Goal: Task Accomplishment & Management: Manage account settings

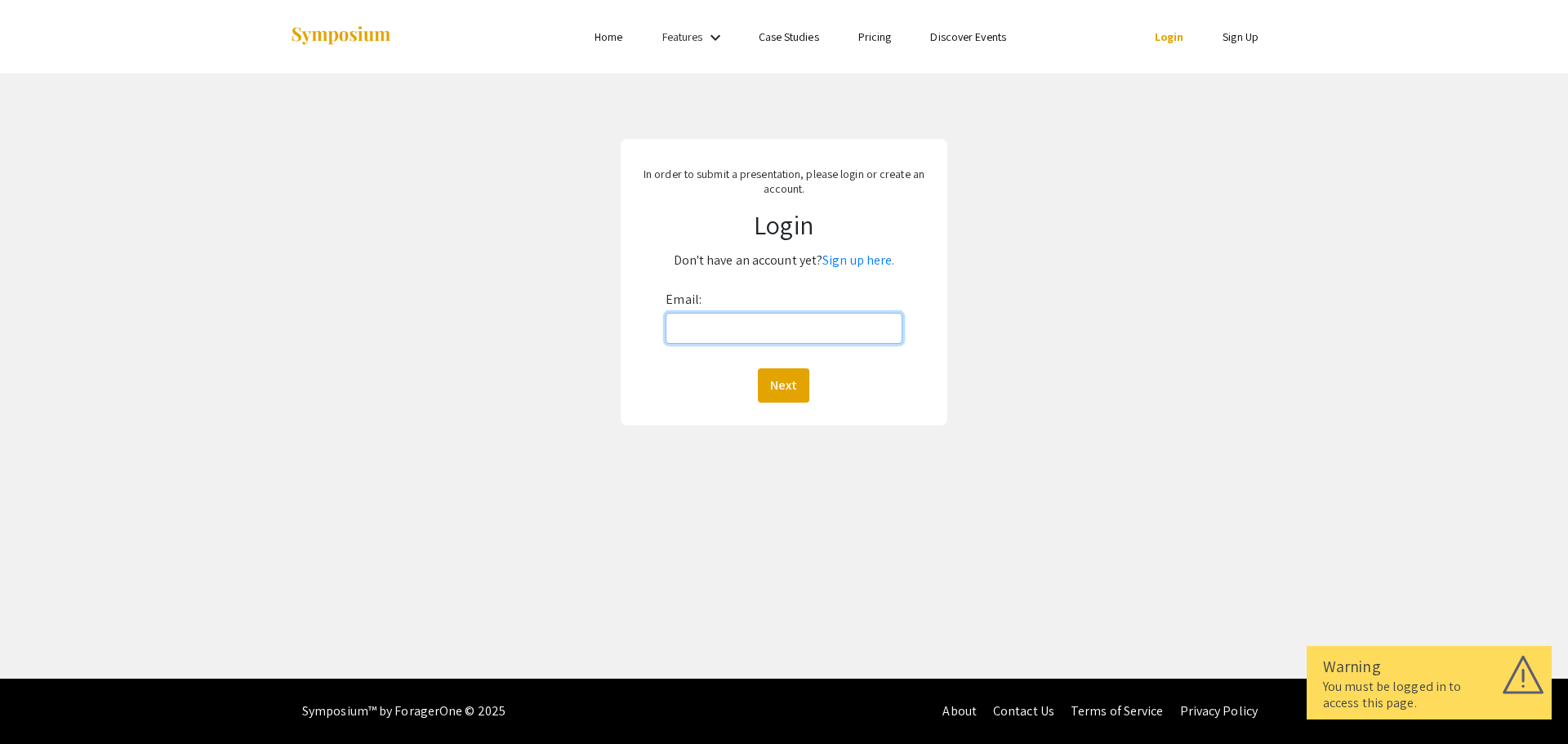
click at [697, 329] on input "Email:" at bounding box center [784, 328] width 236 height 31
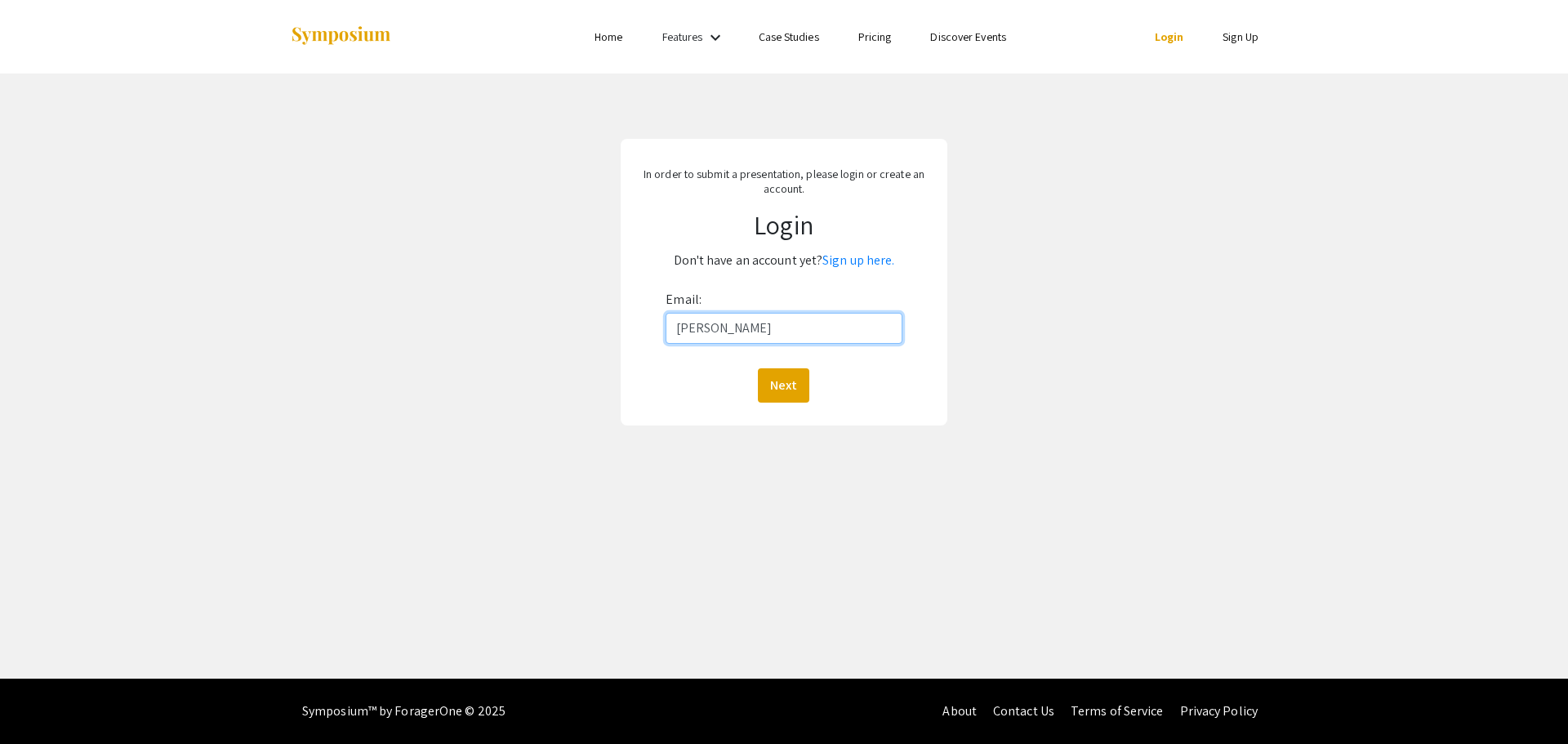
type input "janellewillis31@gmail.com"
click at [791, 380] on button "Next" at bounding box center [784, 385] width 52 height 35
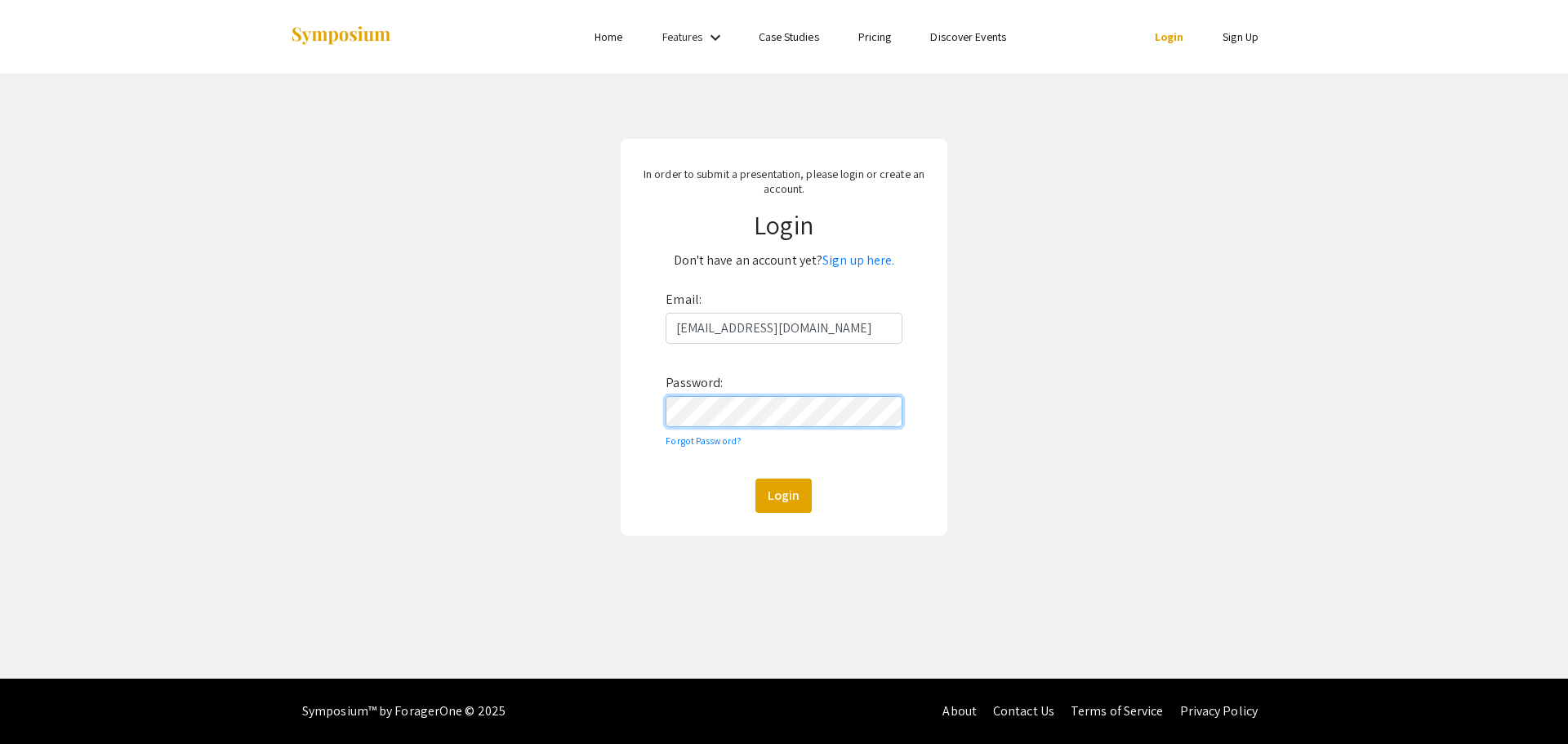
click at [755, 478] on button "Login" at bounding box center [783, 495] width 56 height 35
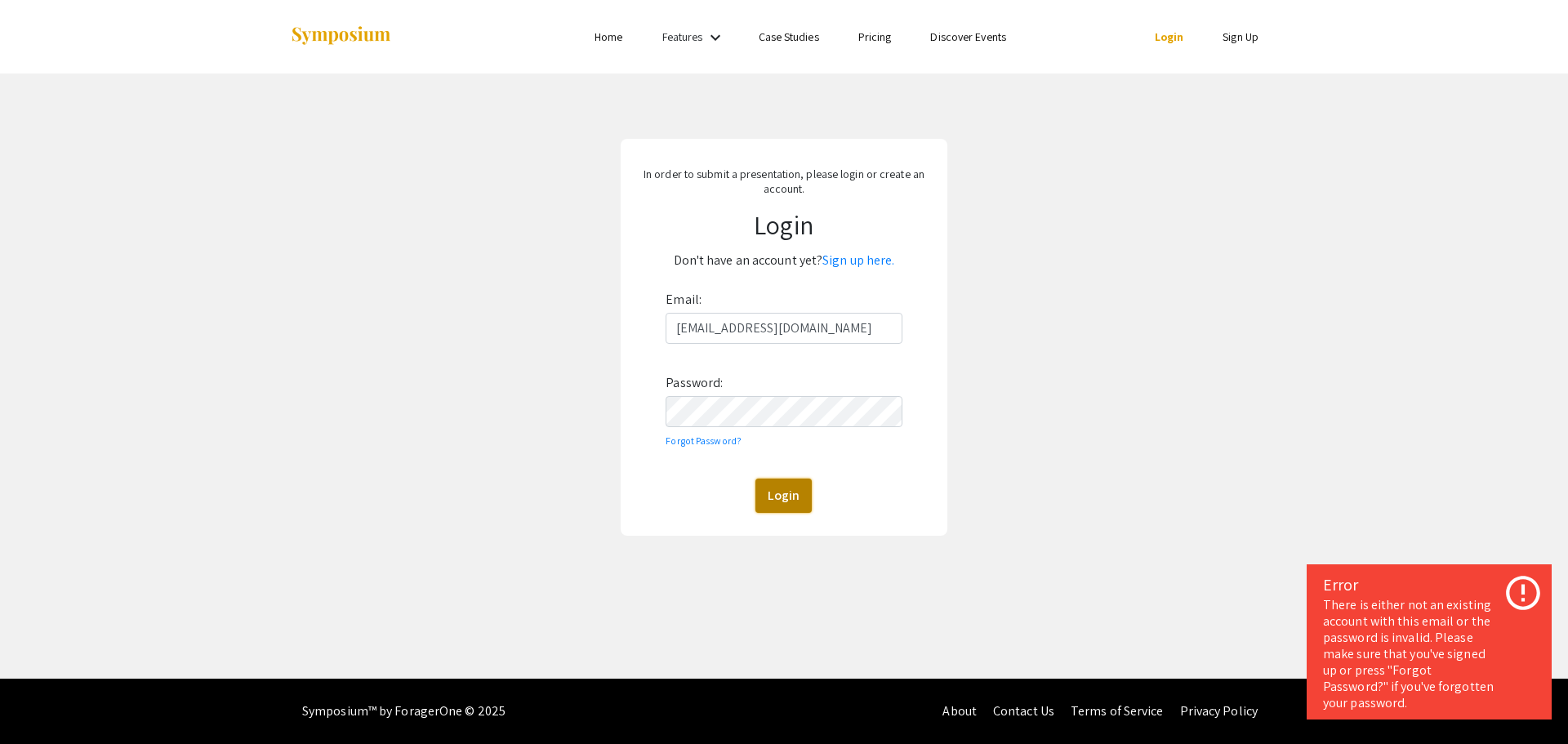
click at [776, 503] on button "Login" at bounding box center [783, 495] width 56 height 35
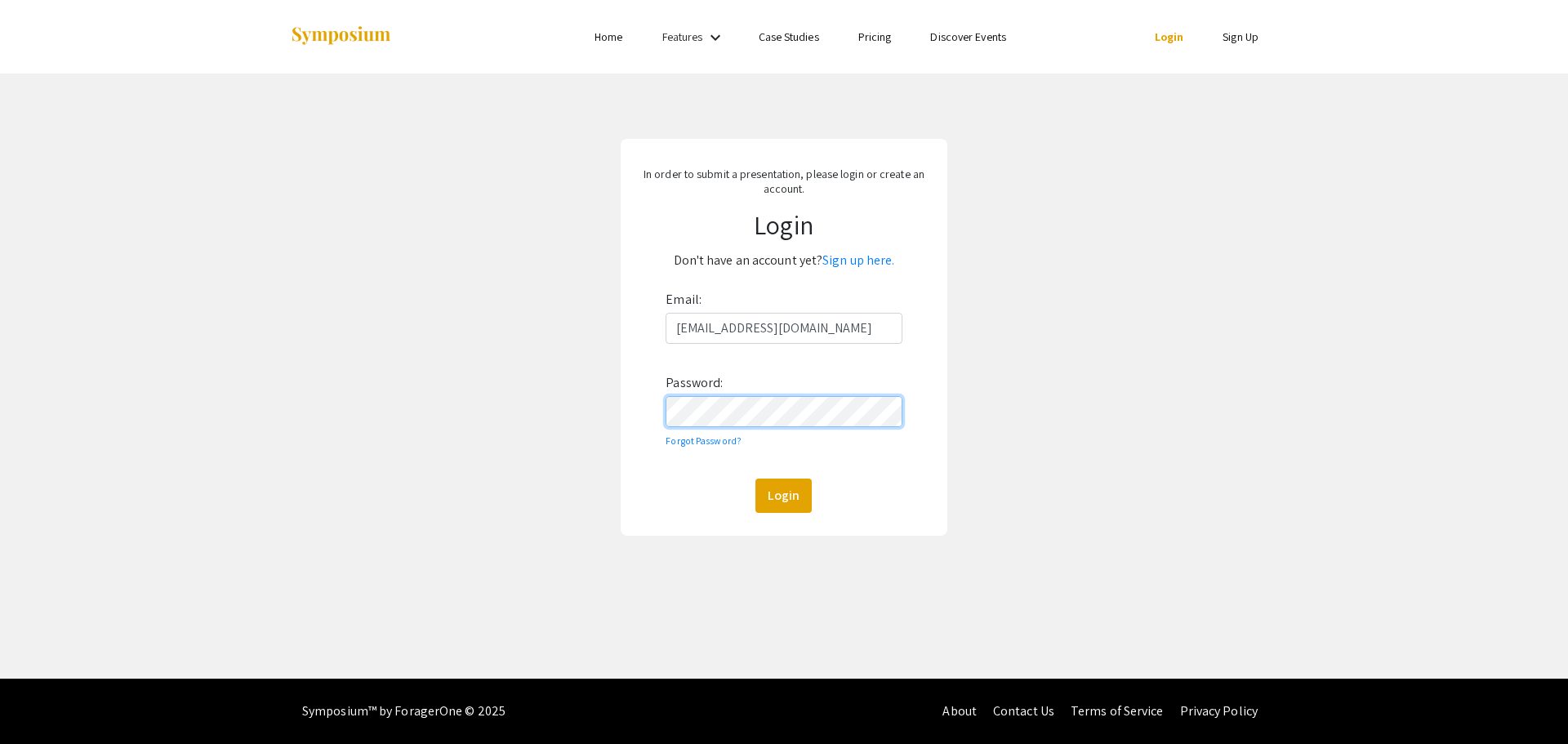
click at [755, 478] on button "Login" at bounding box center [783, 495] width 56 height 35
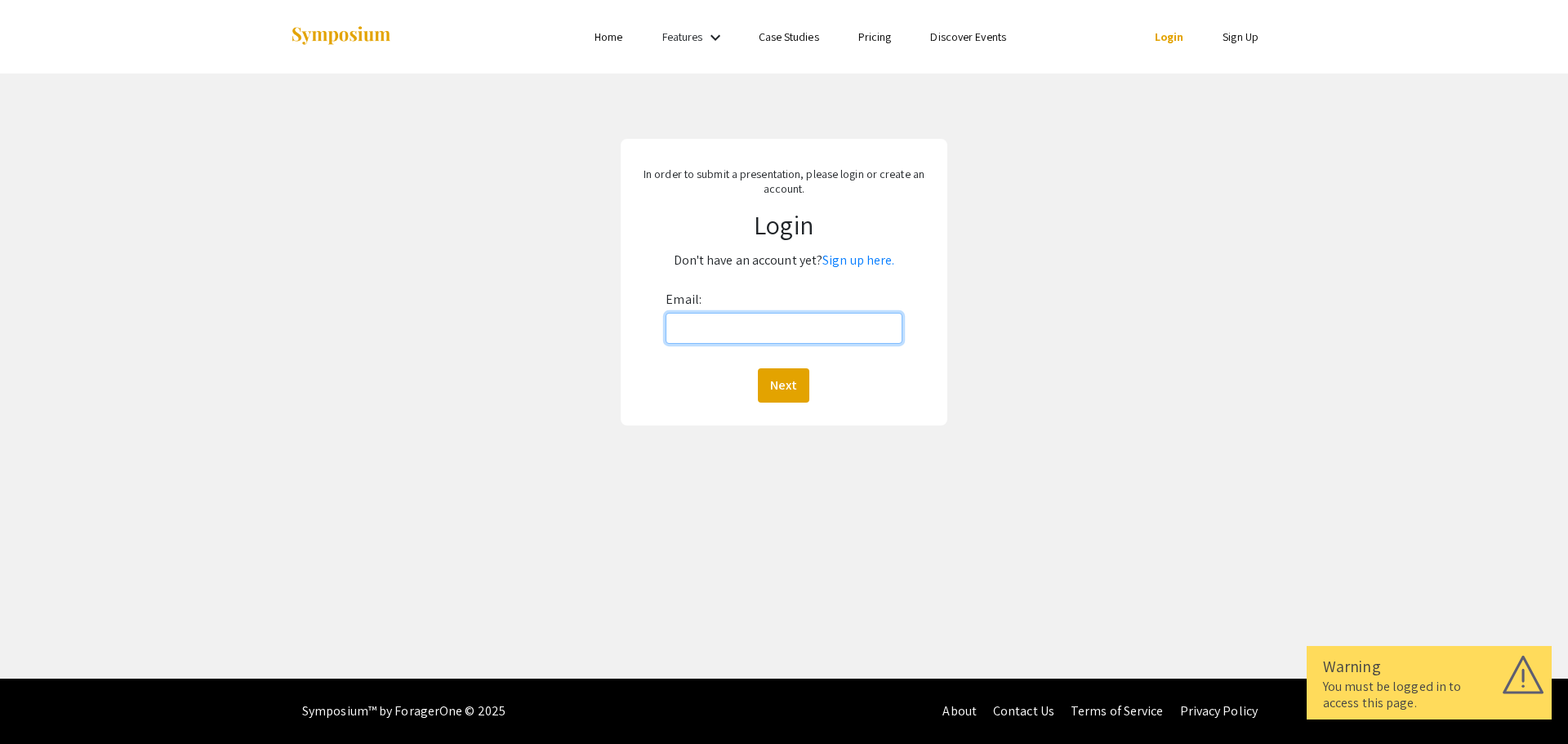
click at [709, 323] on input "Email:" at bounding box center [784, 328] width 236 height 31
type input "janellewillis31@gmail.com"
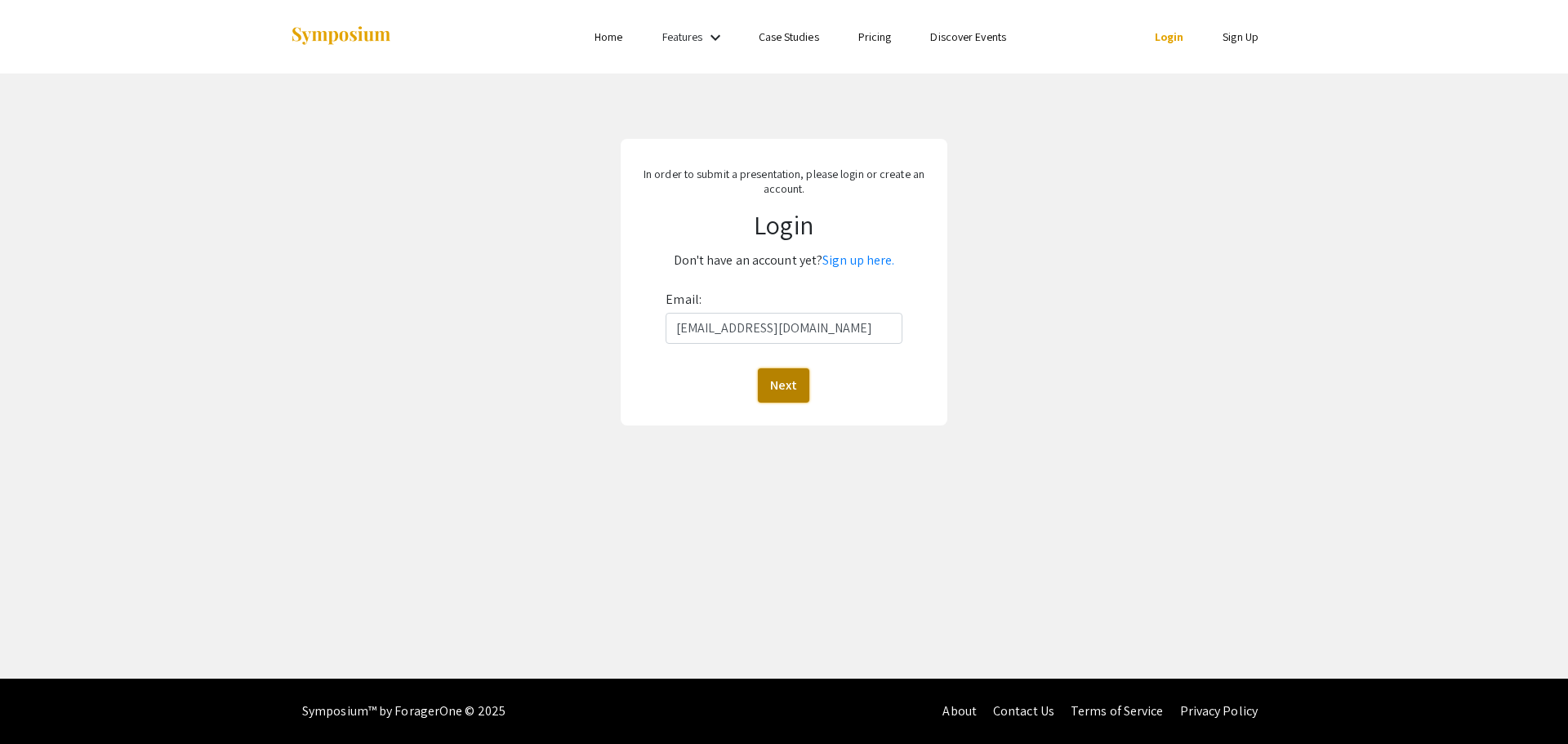
click at [786, 377] on button "Next" at bounding box center [784, 385] width 52 height 35
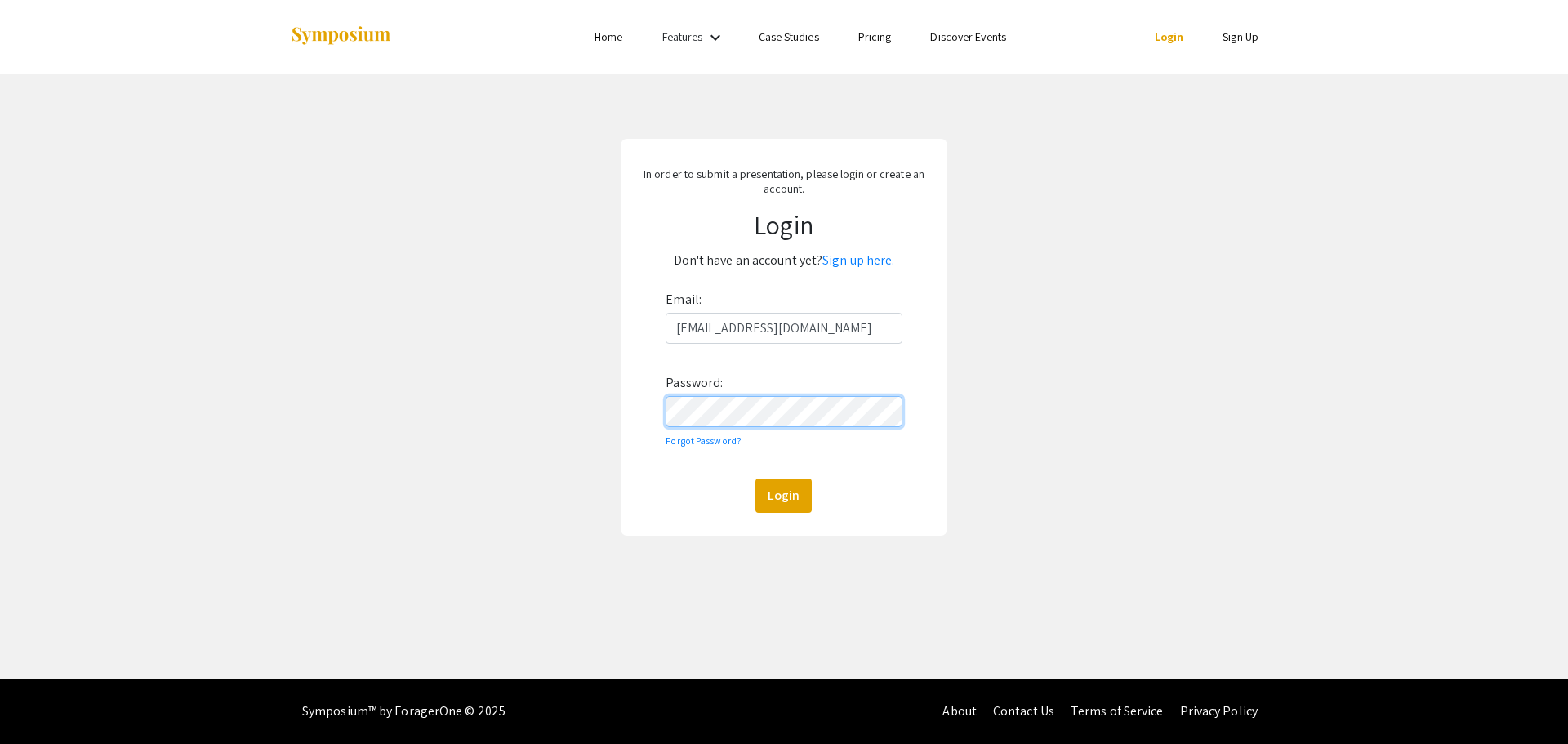
click at [755, 478] on button "Login" at bounding box center [783, 495] width 56 height 35
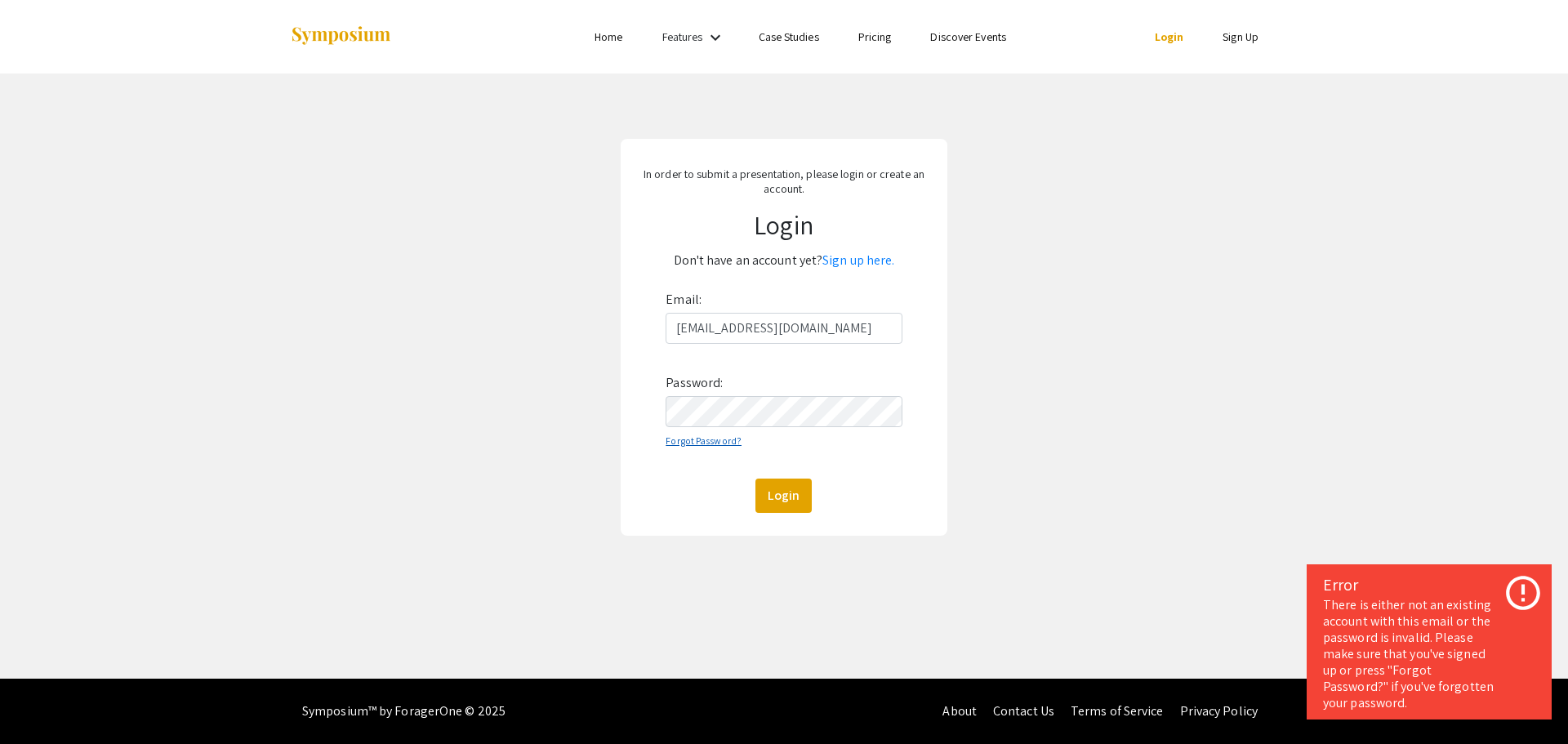
click at [717, 439] on link "Forgot Password?" at bounding box center [704, 440] width 76 height 12
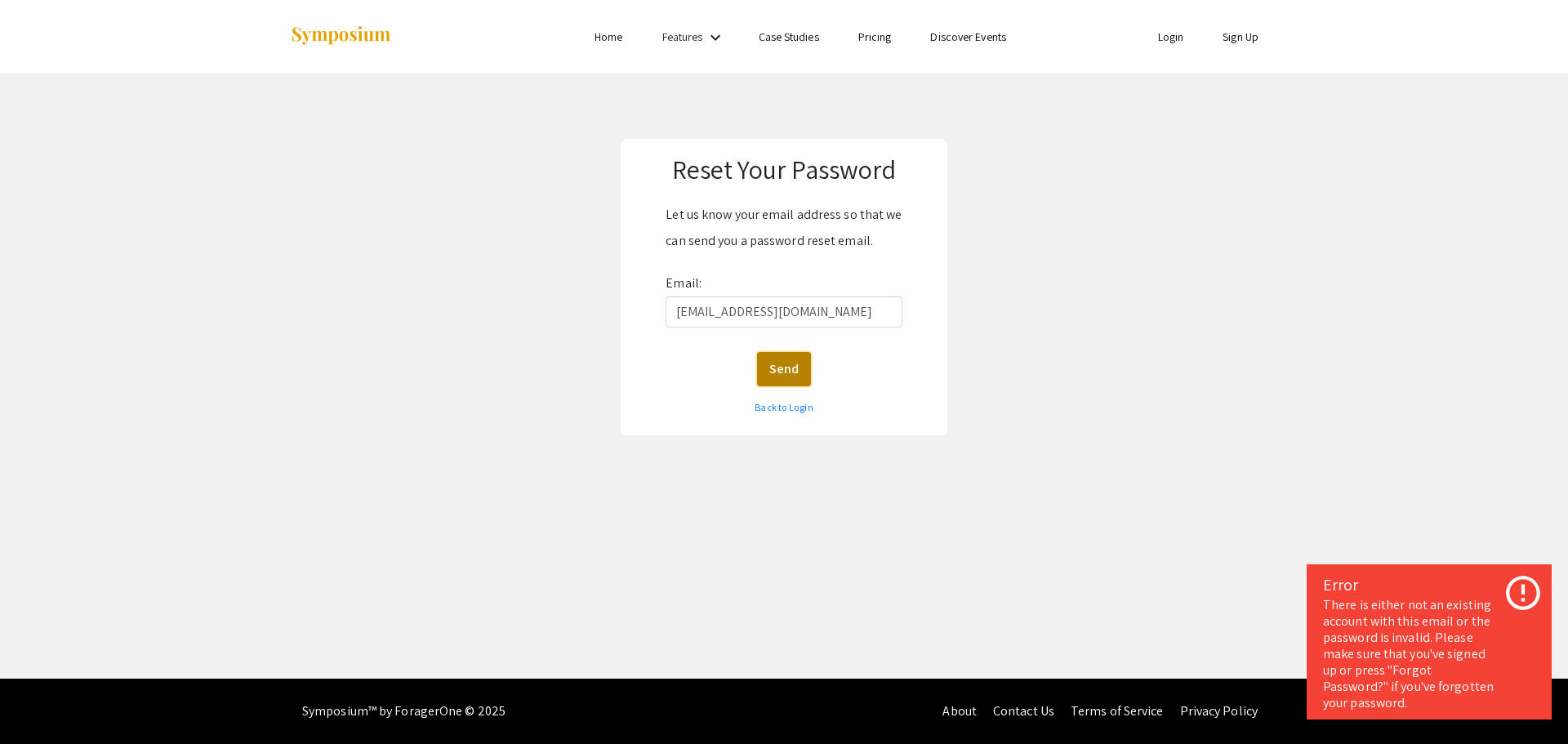
click at [785, 370] on button "Send" at bounding box center [784, 369] width 54 height 35
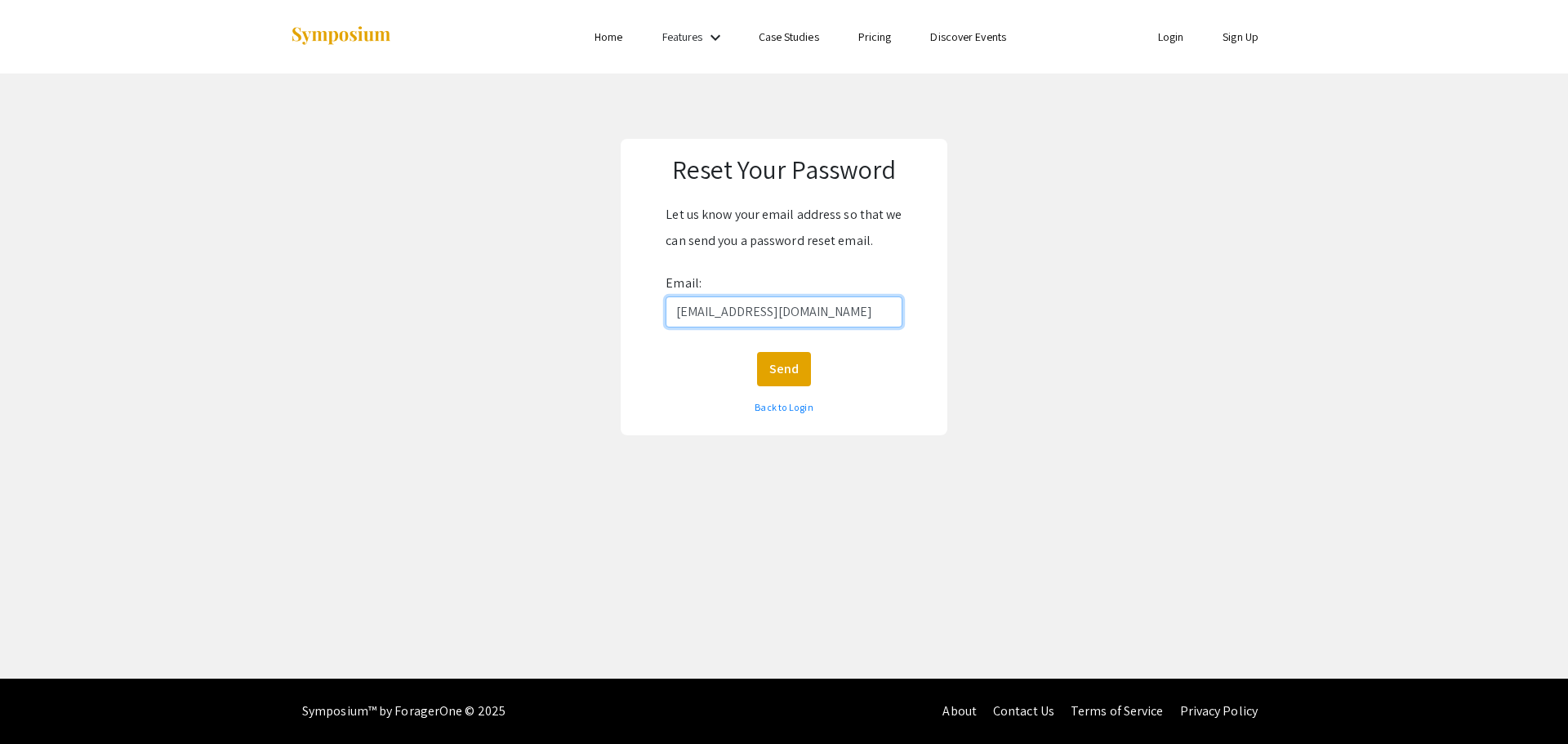
drag, startPoint x: 842, startPoint y: 312, endPoint x: 715, endPoint y: 315, distance: 127.0
click at [715, 315] on input "janellewillis31@gmail.com" at bounding box center [784, 311] width 236 height 31
type input "[PERSON_NAME]."
click at [327, 37] on img at bounding box center [341, 37] width 102 height 22
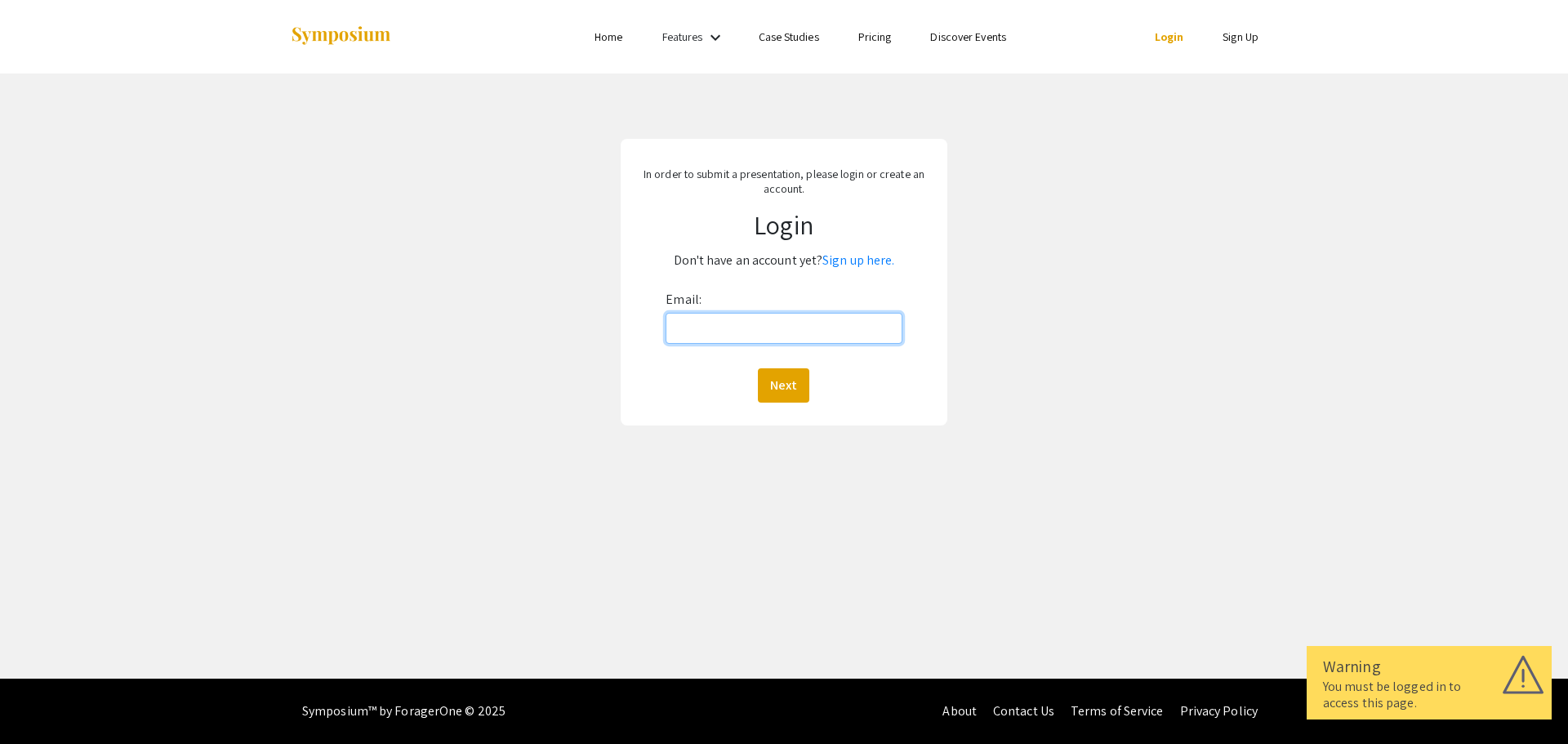
click at [698, 327] on input "Email:" at bounding box center [784, 328] width 236 height 31
type input "[PERSON_NAME][EMAIL_ADDRESS][PERSON_NAME][DOMAIN_NAME]"
click at [758, 369] on button "Next" at bounding box center [784, 385] width 52 height 35
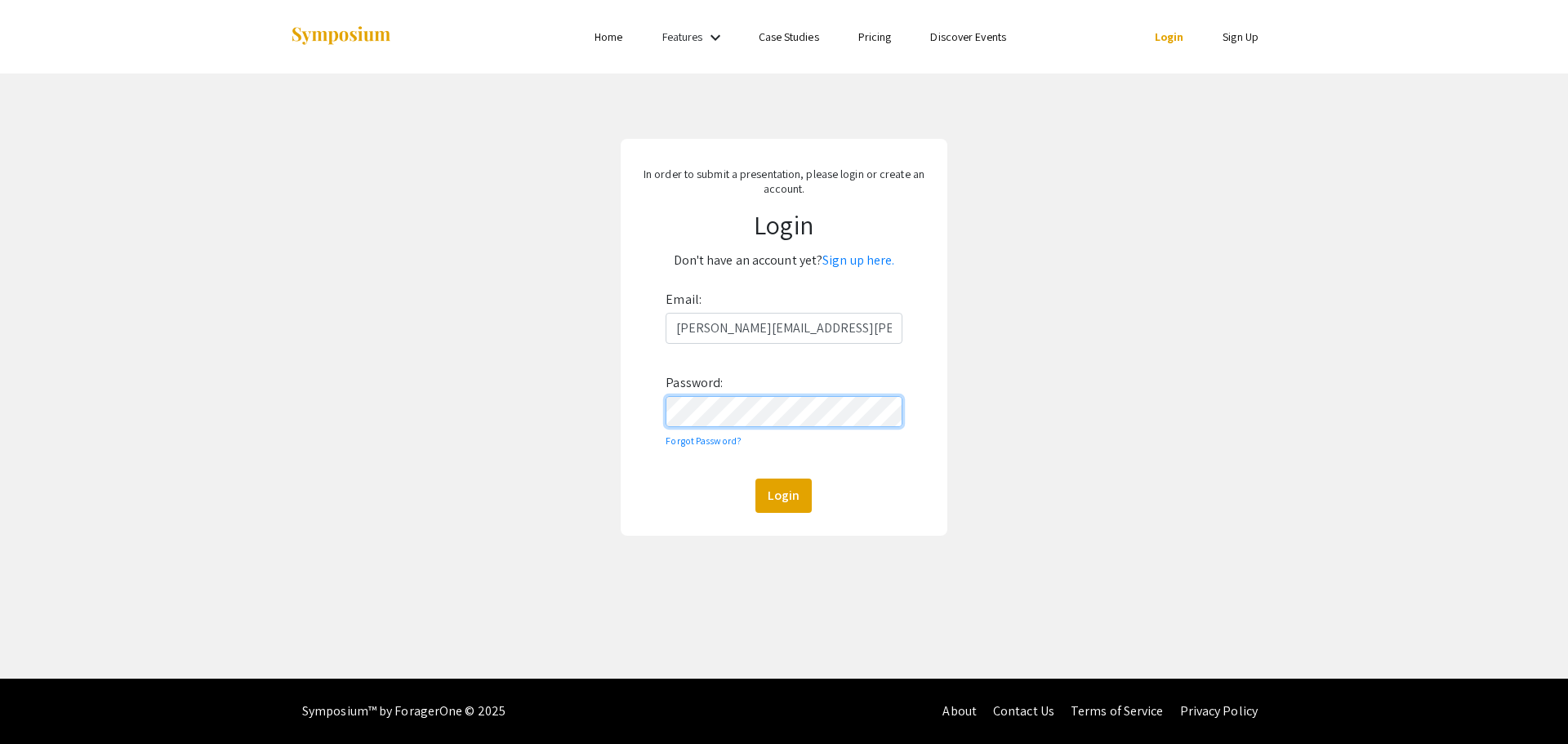
click at [755, 478] on button "Login" at bounding box center [783, 495] width 56 height 35
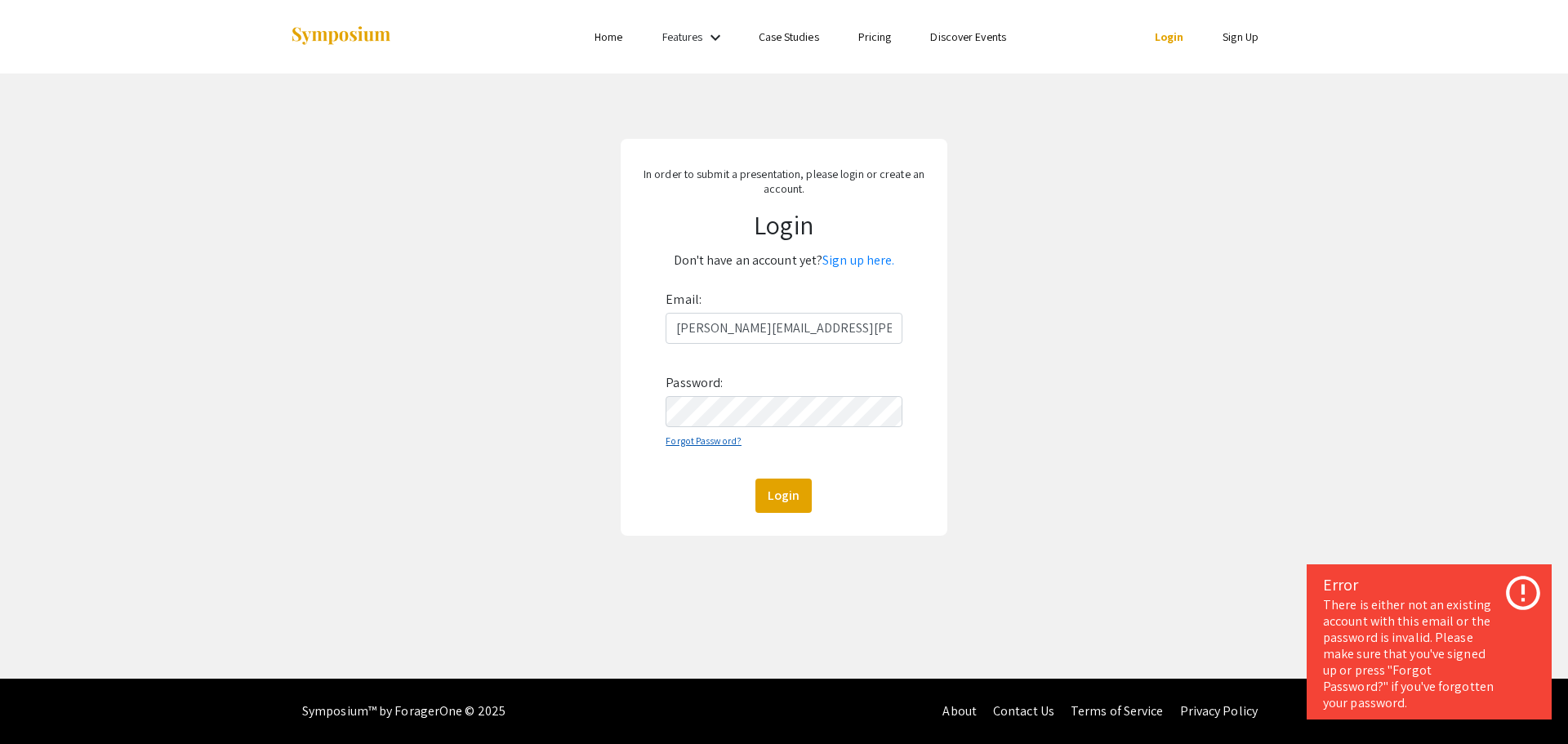
click at [698, 442] on link "Forgot Password?" at bounding box center [704, 440] width 76 height 12
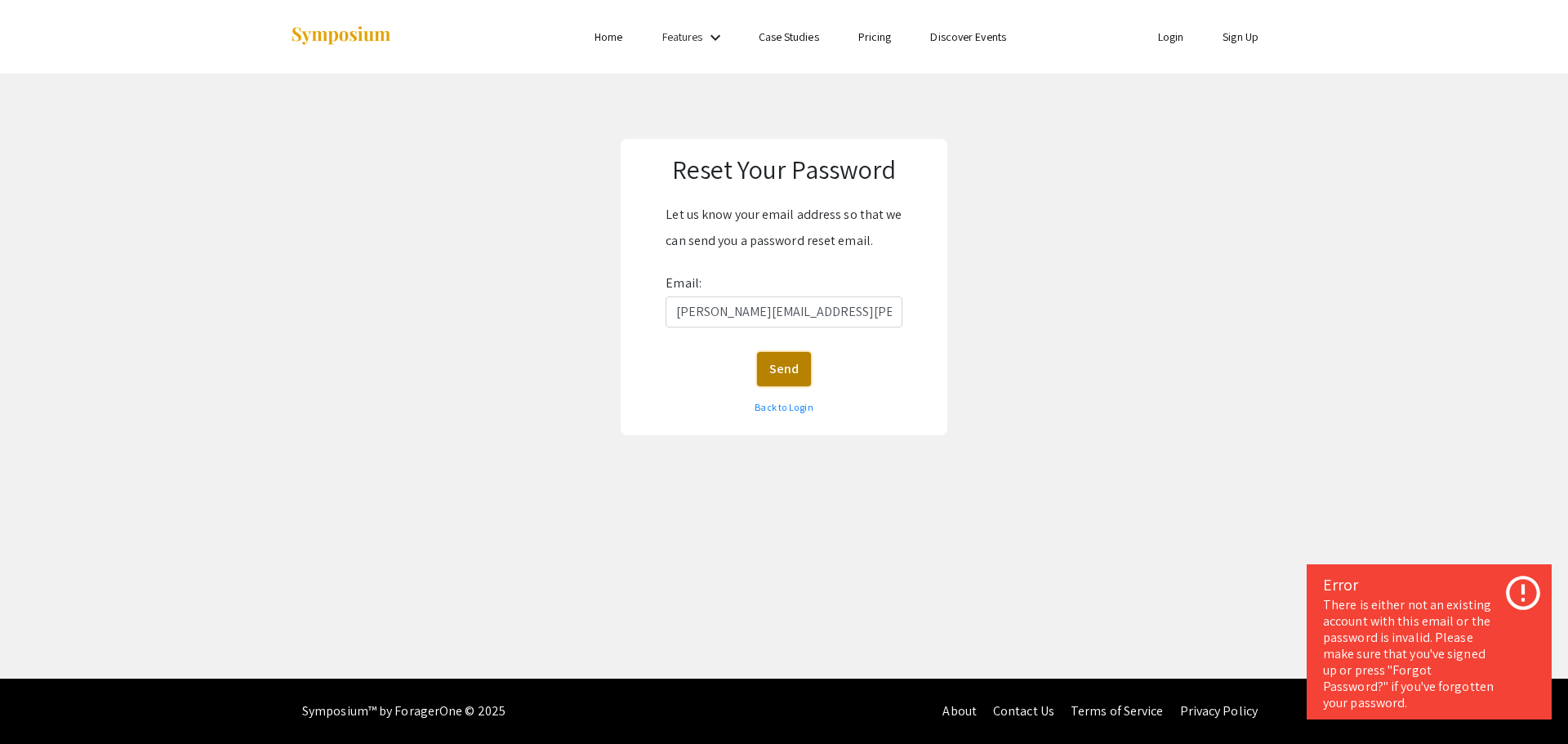
click at [779, 370] on button "Send" at bounding box center [784, 369] width 54 height 35
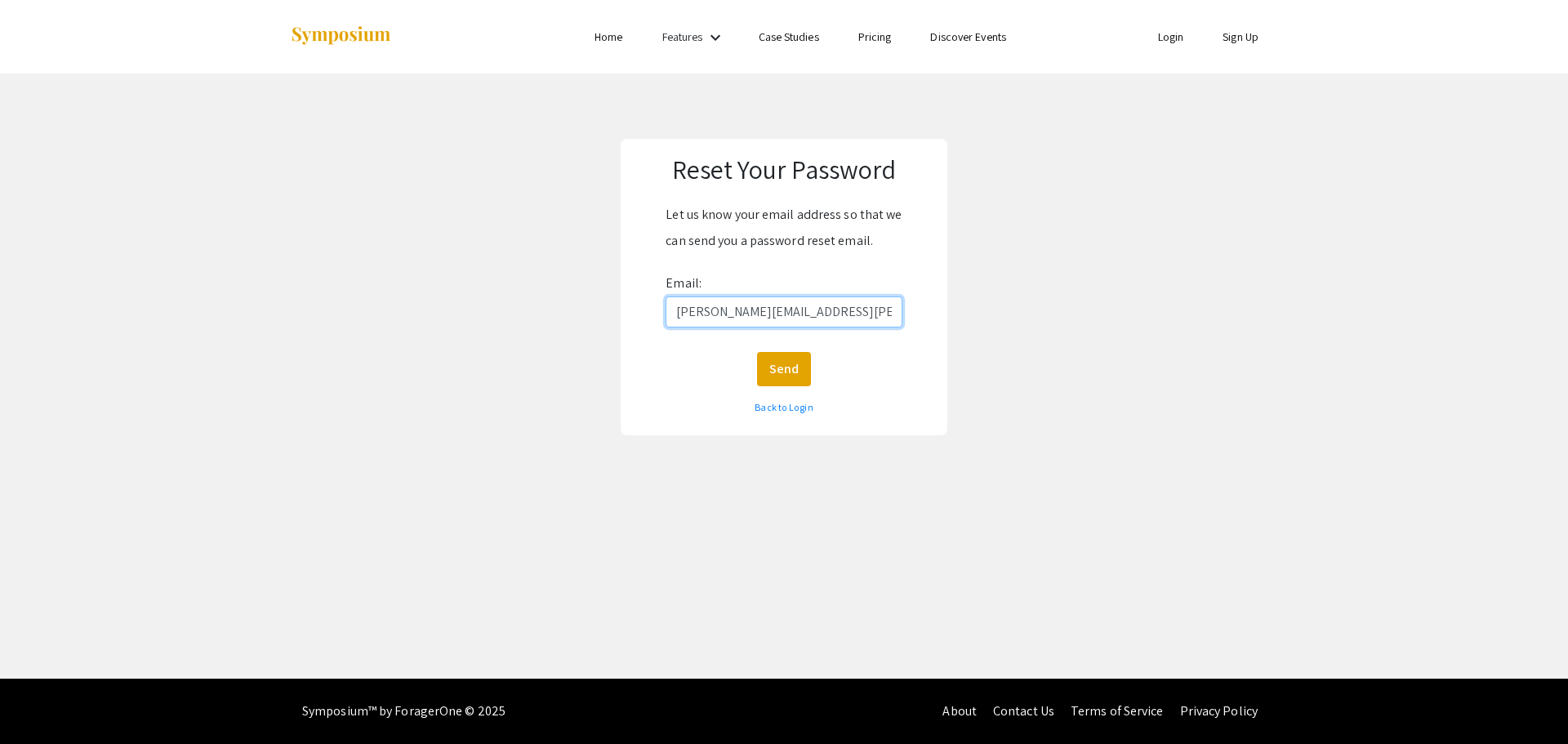
drag, startPoint x: 829, startPoint y: 311, endPoint x: 711, endPoint y: 331, distance: 119.7
click at [711, 331] on form "Let us know your email address so that we can send you a password reset email. …" at bounding box center [784, 311] width 295 height 219
click at [713, 322] on input "[EMAIL_ADDRESS][DOMAIN_NAME]" at bounding box center [784, 311] width 236 height 31
type input "[EMAIL_ADDRESS][DOMAIN_NAME]"
click at [790, 367] on button "Send" at bounding box center [784, 369] width 54 height 35
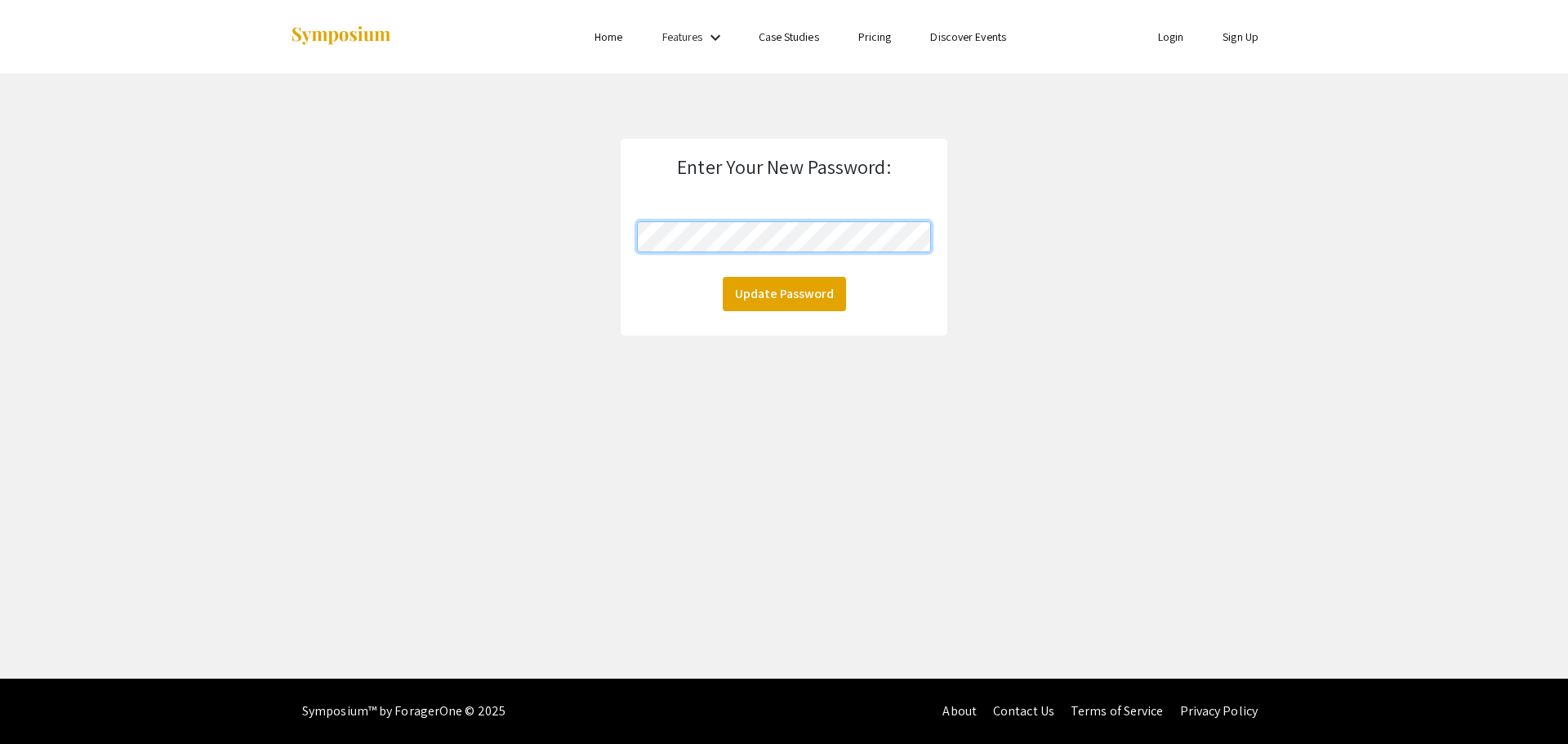
click button "Update Password" at bounding box center [784, 293] width 123 height 35
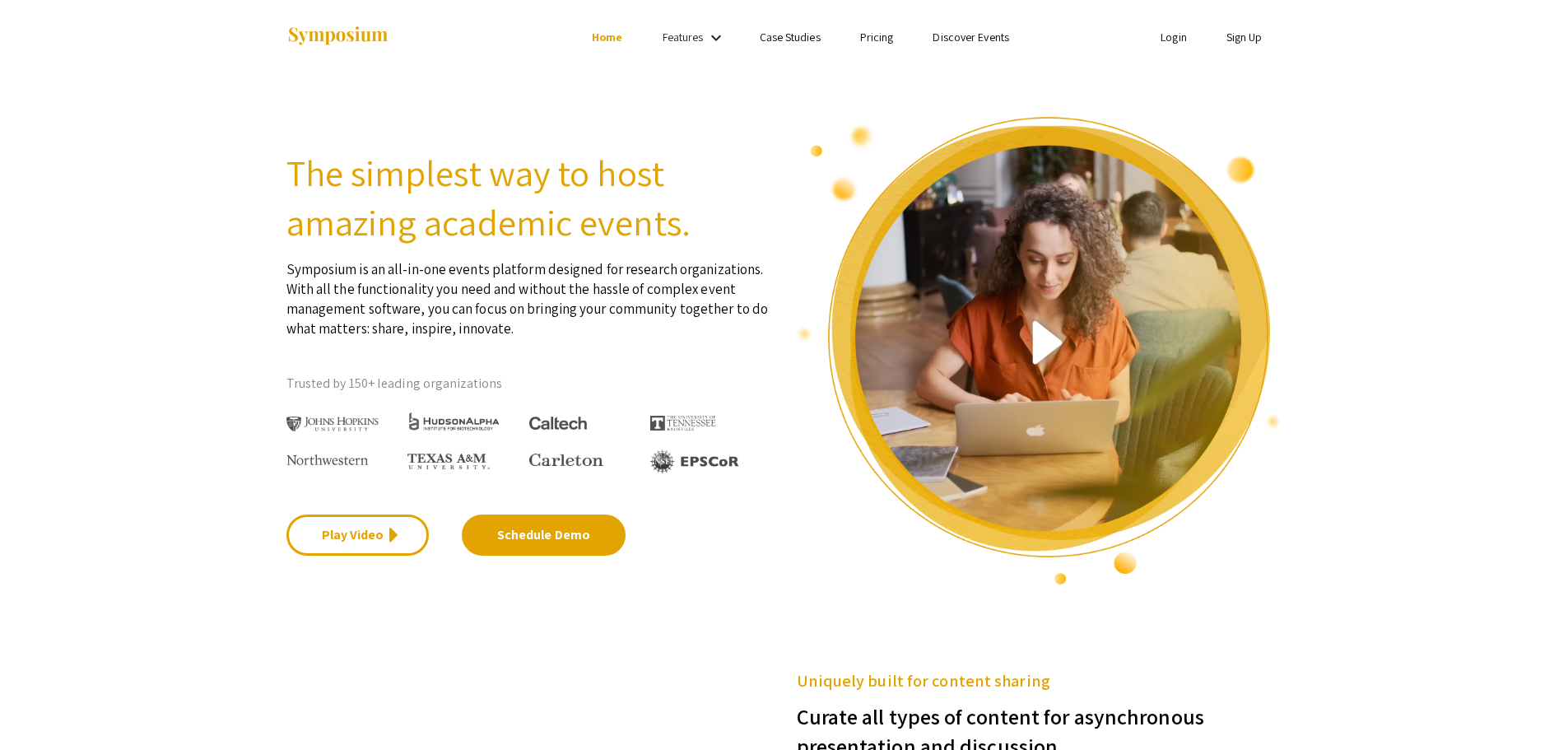
click at [1175, 40] on link "Login" at bounding box center [1174, 37] width 26 height 15
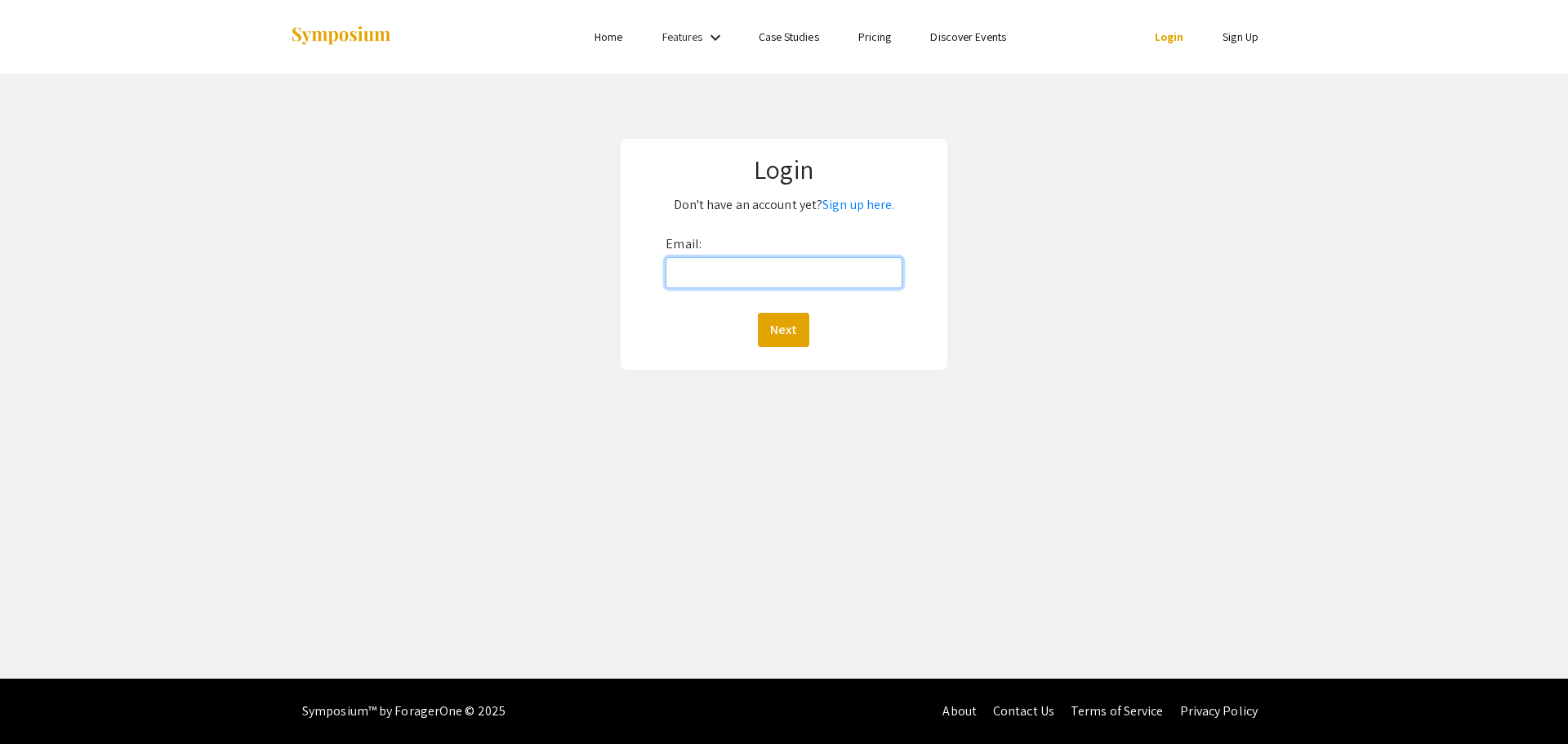
click at [807, 266] on input "Email:" at bounding box center [784, 272] width 236 height 31
type input "[EMAIL_ADDRESS][DOMAIN_NAME]"
click at [758, 313] on button "Next" at bounding box center [784, 330] width 52 height 35
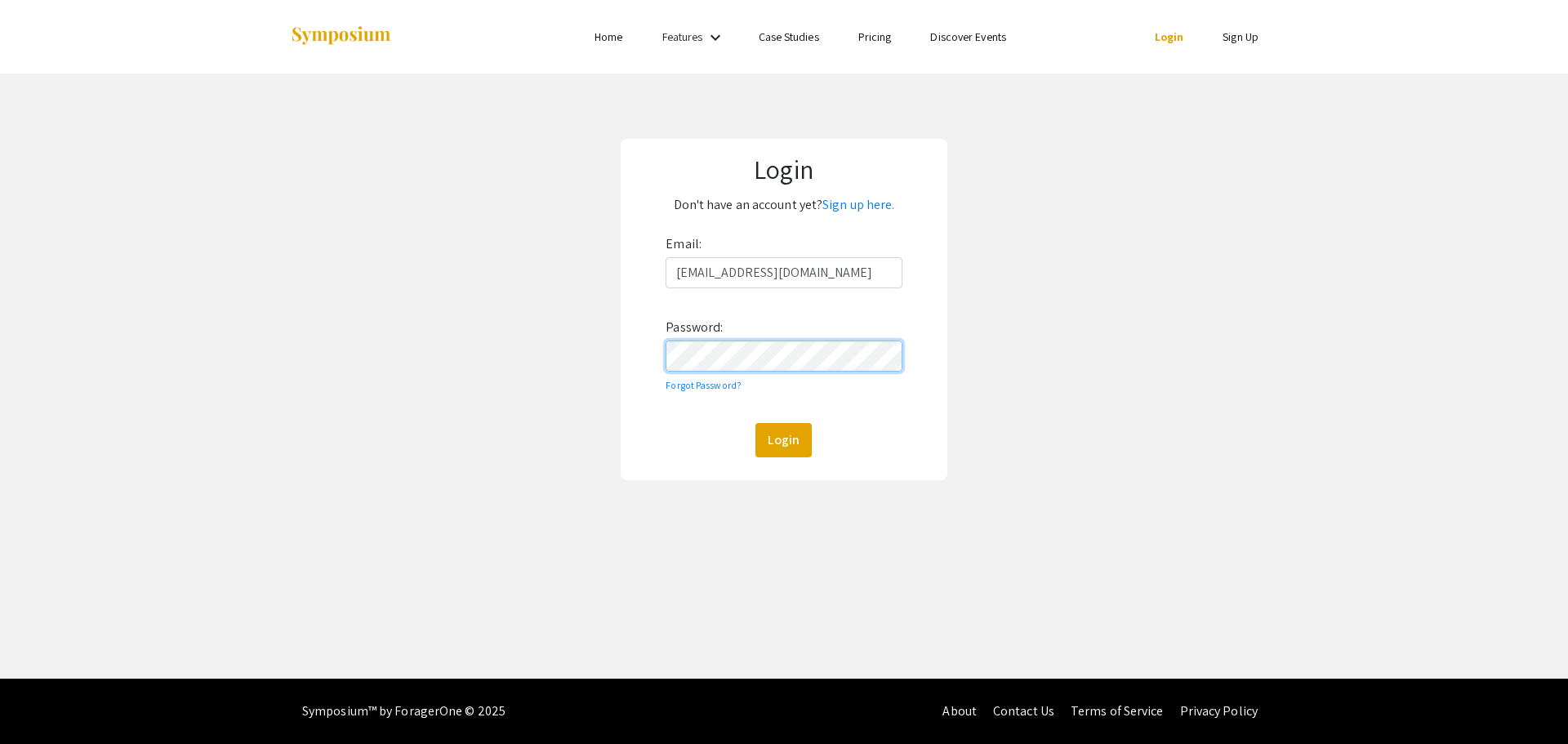
click at [755, 423] on button "Login" at bounding box center [783, 440] width 56 height 35
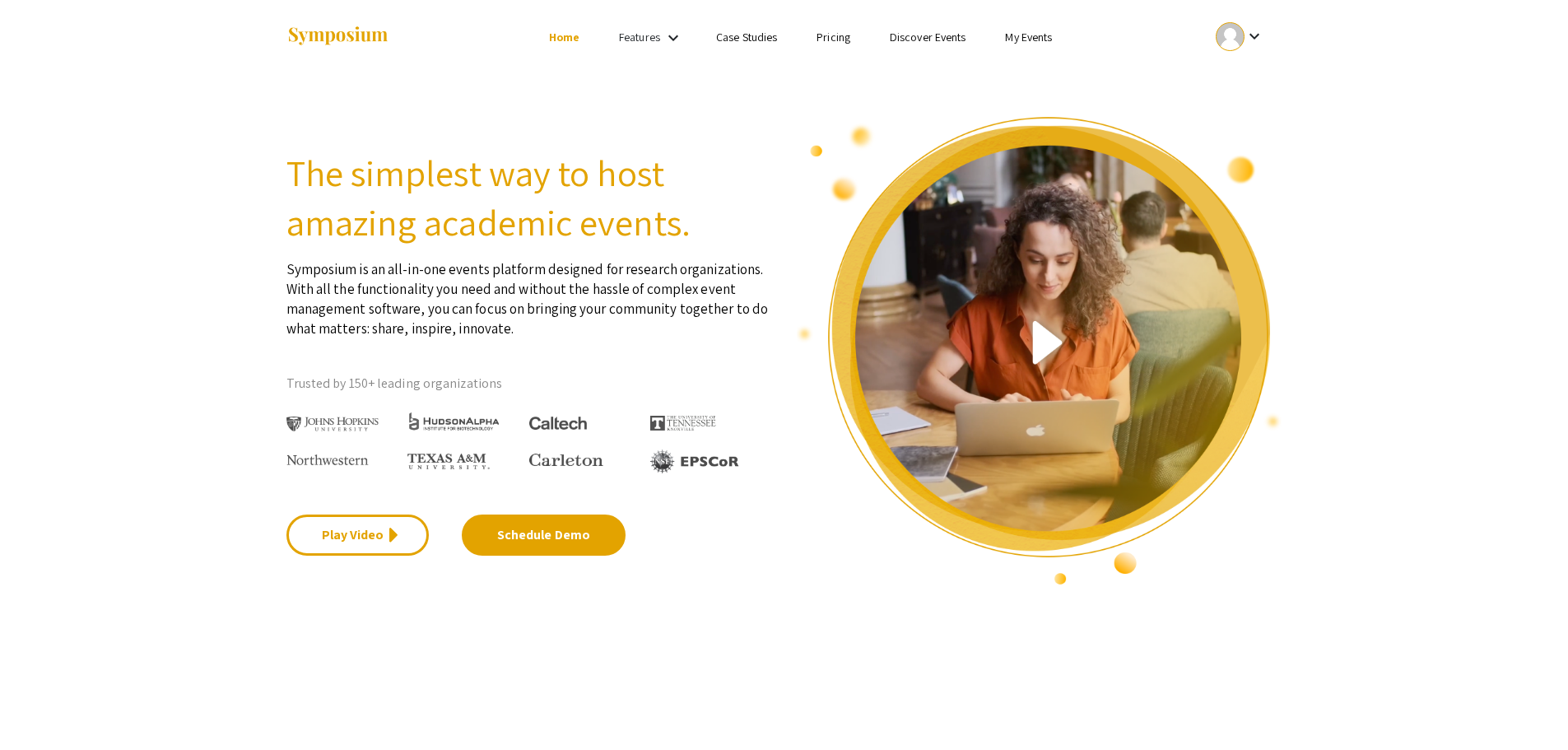
click at [1260, 42] on mat-icon "keyboard_arrow_down" at bounding box center [1254, 36] width 20 height 20
click at [1245, 121] on button "My Submissions" at bounding box center [1248, 121] width 101 height 40
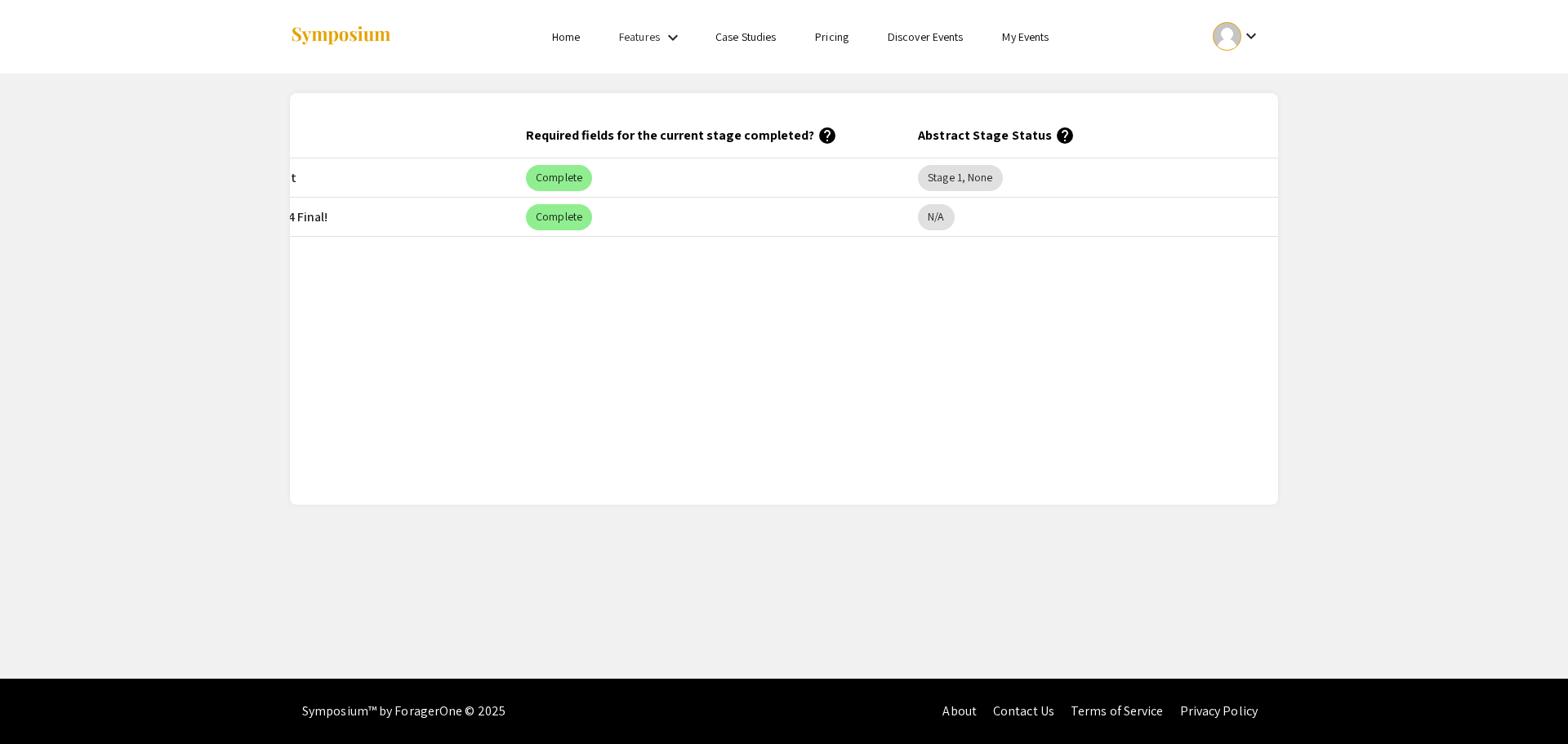
scroll to position [0, 657]
click at [968, 174] on mat-chip "Stage 1, None" at bounding box center [958, 177] width 84 height 26
click at [968, 183] on mat-chip "Stage 1, None" at bounding box center [958, 177] width 84 height 26
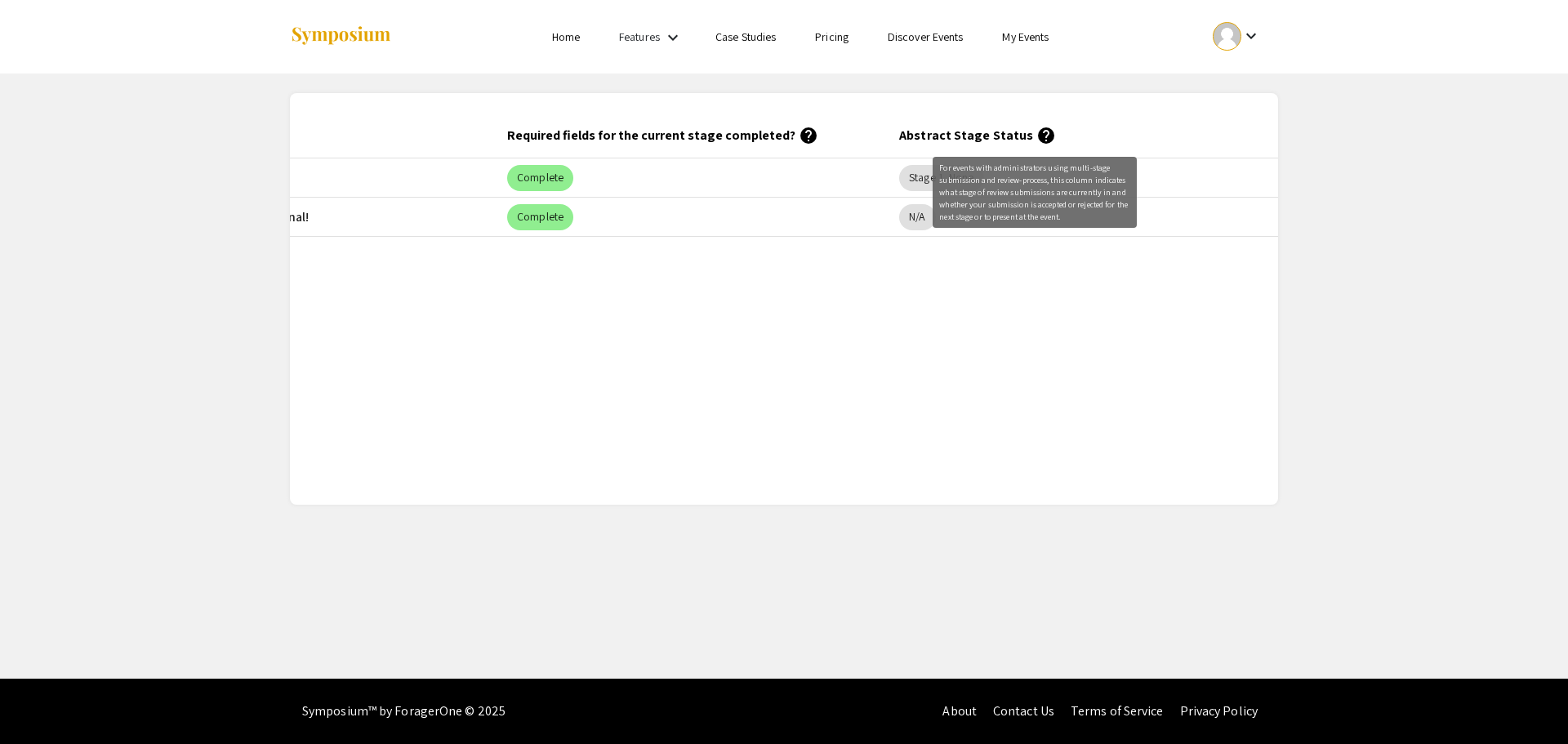
click at [1037, 138] on mat-icon "help" at bounding box center [1047, 136] width 20 height 20
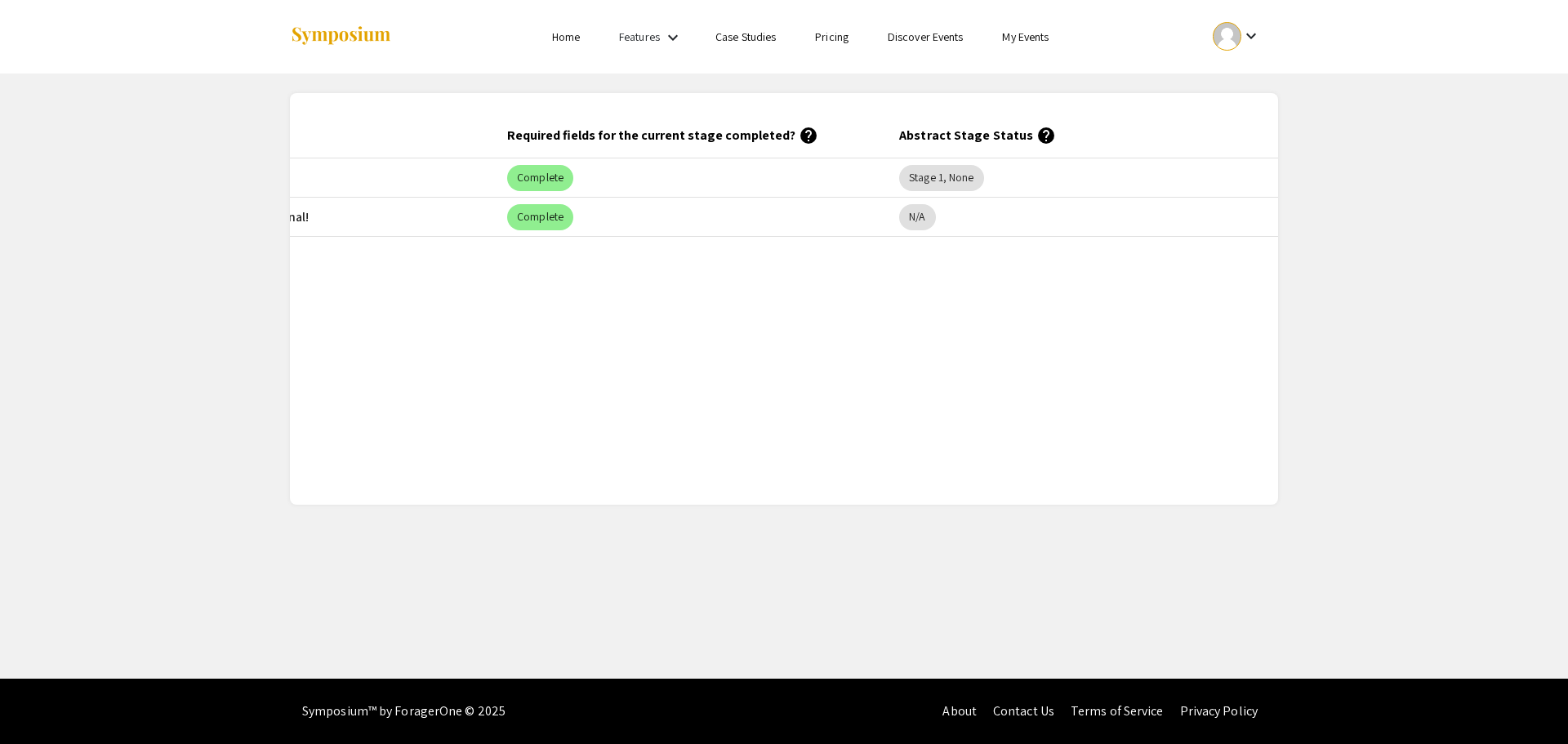
click at [1037, 138] on mat-icon "help" at bounding box center [1047, 136] width 20 height 20
click at [950, 175] on mat-chip "Stage 1, None" at bounding box center [941, 177] width 84 height 26
click at [1244, 37] on mat-icon "keyboard_arrow_down" at bounding box center [1252, 36] width 20 height 20
click at [1238, 83] on button "My Account" at bounding box center [1245, 81] width 100 height 40
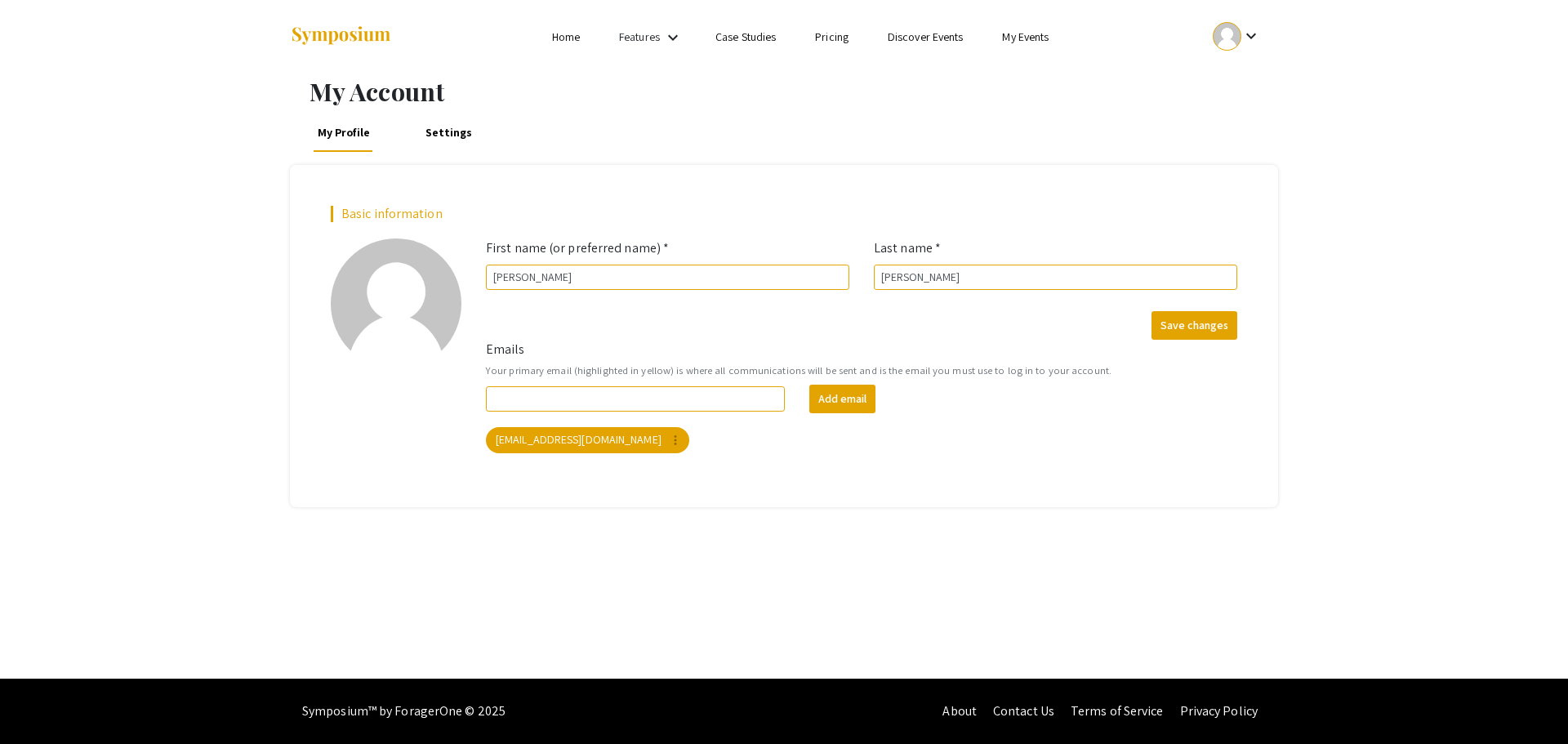
click at [1255, 42] on mat-icon "keyboard_arrow_down" at bounding box center [1252, 36] width 20 height 20
click at [1223, 128] on button "My Submissions" at bounding box center [1245, 120] width 100 height 40
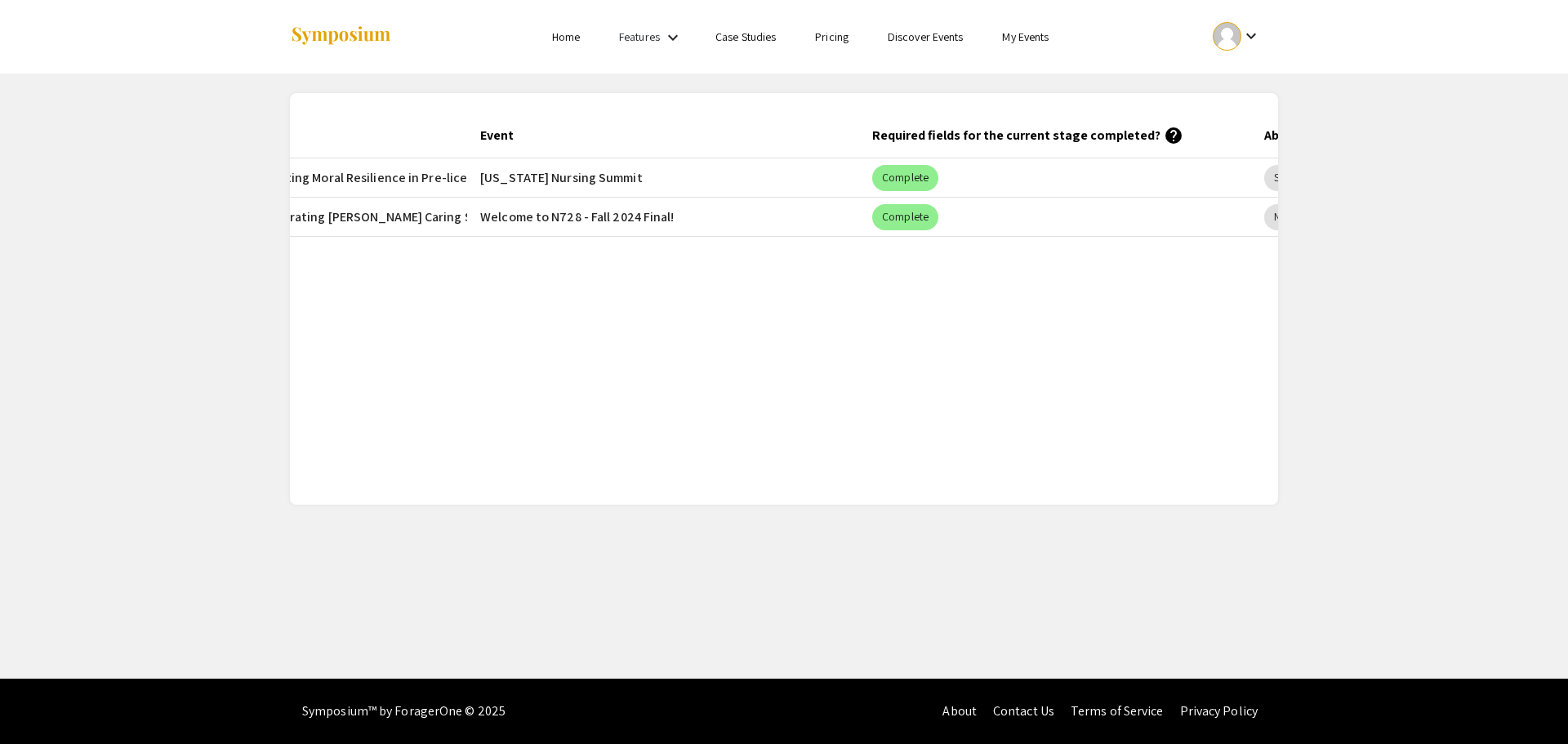
scroll to position [0, 674]
